Goal: Navigation & Orientation: Find specific page/section

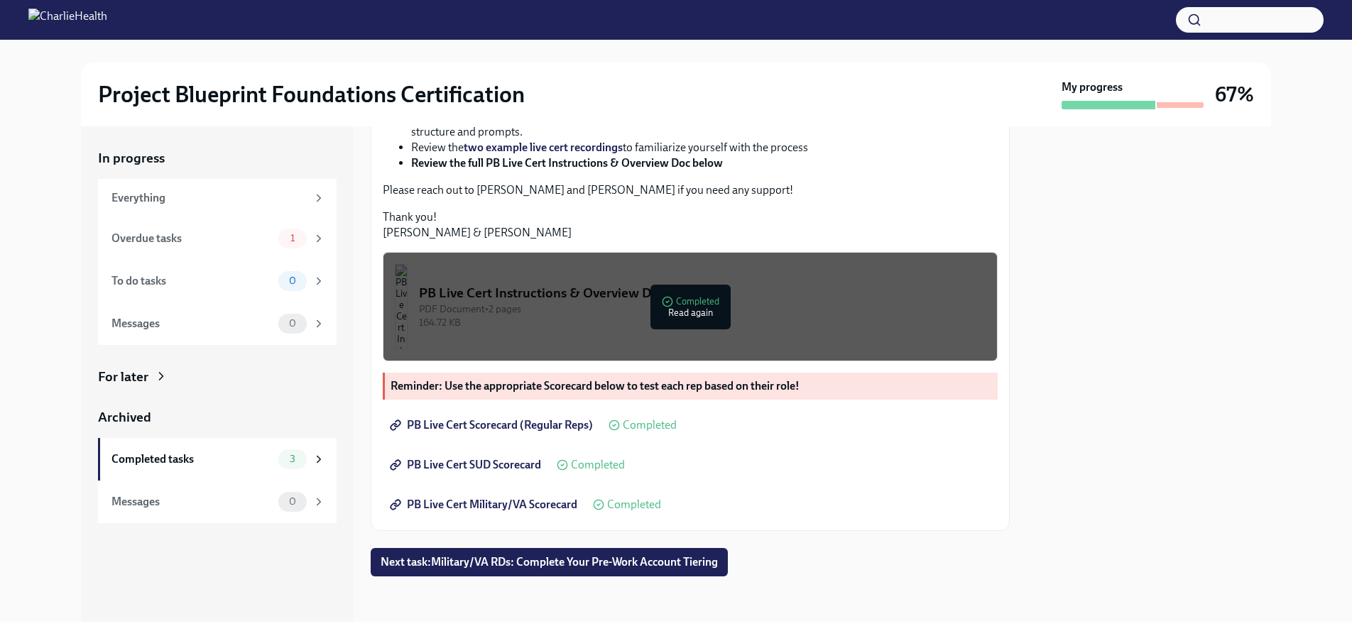
scroll to position [489, 0]
click at [217, 236] on div "Overdue tasks" at bounding box center [192, 239] width 161 height 16
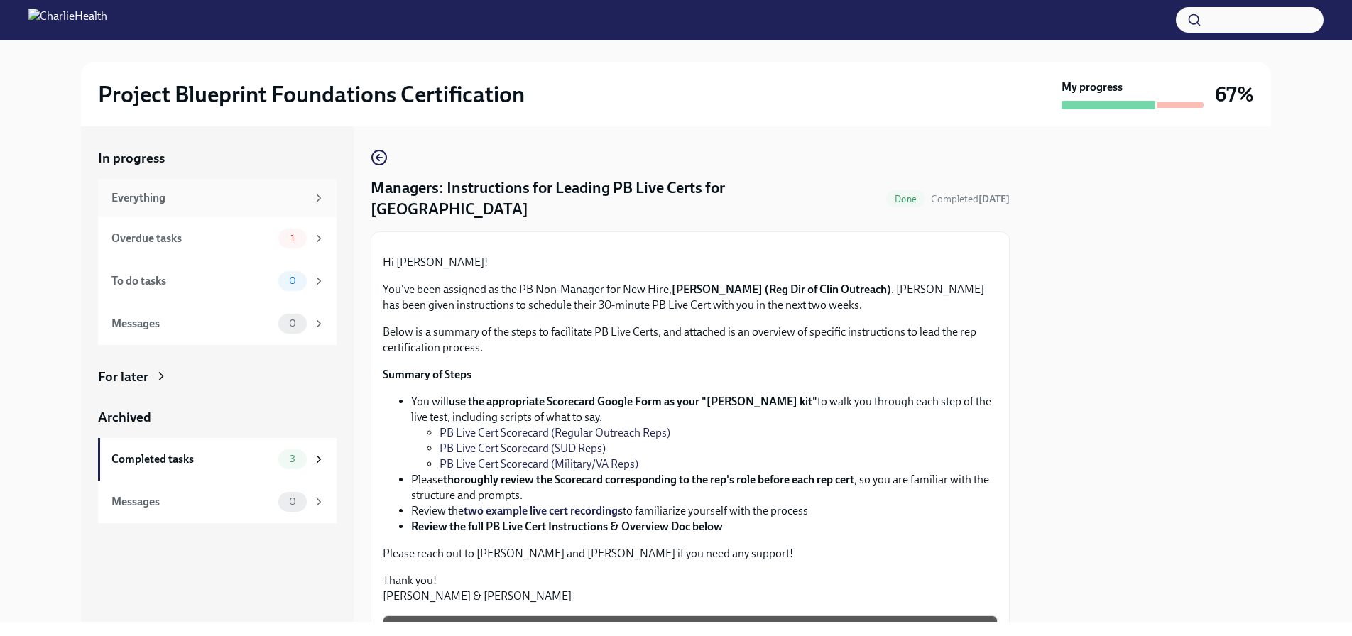
click at [141, 209] on div "Everything" at bounding box center [217, 198] width 239 height 38
